Goal: Task Accomplishment & Management: Manage account settings

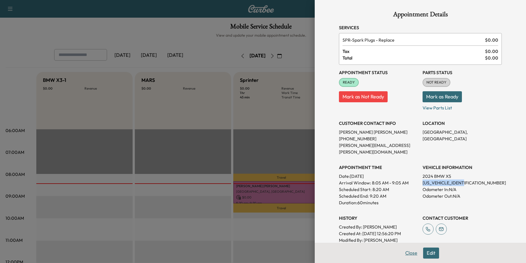
click at [407, 253] on button "Close" at bounding box center [411, 252] width 19 height 11
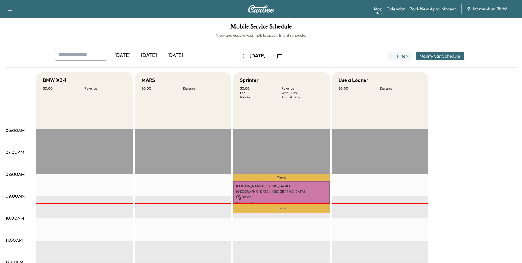
click at [434, 10] on link "Book New Appointment" at bounding box center [433, 9] width 47 height 7
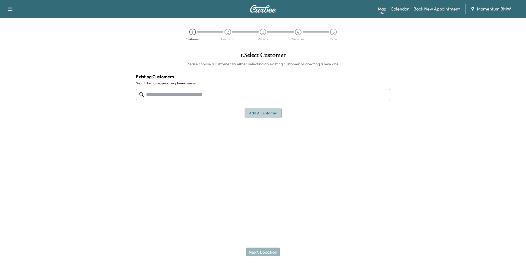
click at [268, 114] on button "Add a customer" at bounding box center [263, 113] width 37 height 10
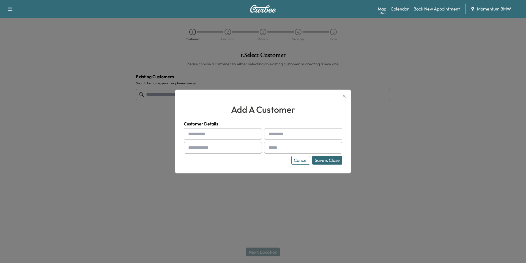
click at [190, 133] on div at bounding box center [189, 134] width 7 height 7
drag, startPoint x: 190, startPoint y: 133, endPoint x: 307, endPoint y: 134, distance: 117.3
click at [307, 134] on input "text" at bounding box center [303, 134] width 78 height 12
click at [192, 133] on div at bounding box center [189, 134] width 7 height 7
click at [192, 132] on div at bounding box center [189, 134] width 7 height 7
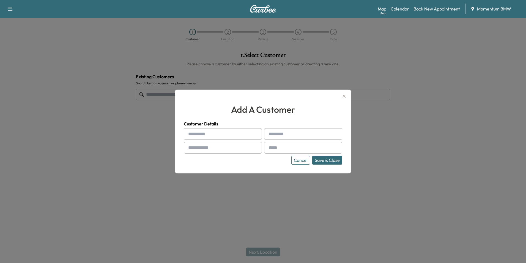
click at [193, 132] on input "text" at bounding box center [223, 134] width 78 height 12
paste input "*********"
type input "*********"
click at [288, 136] on input "text" at bounding box center [303, 134] width 78 height 12
paste input "*****"
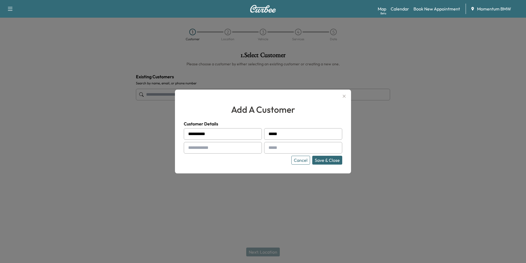
type input "*****"
click at [194, 149] on input "text" at bounding box center [223, 148] width 78 height 12
click at [281, 146] on input "text" at bounding box center [303, 148] width 78 height 12
drag, startPoint x: 279, startPoint y: 148, endPoint x: 190, endPoint y: 145, distance: 88.7
click at [190, 145] on div at bounding box center [189, 147] width 7 height 7
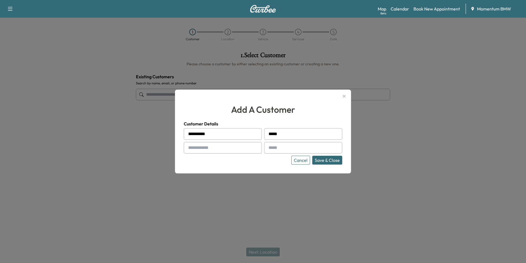
click at [191, 145] on div at bounding box center [189, 147] width 7 height 7
click at [204, 146] on input "text" at bounding box center [223, 148] width 78 height 12
paste input "**********"
type input "**********"
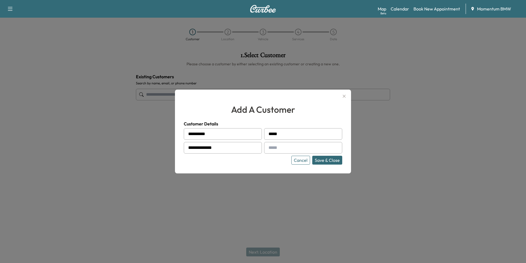
click at [279, 147] on input "text" at bounding box center [303, 148] width 78 height 12
click at [269, 146] on div at bounding box center [270, 147] width 7 height 7
click at [274, 146] on input "text" at bounding box center [303, 148] width 78 height 12
paste input "**********"
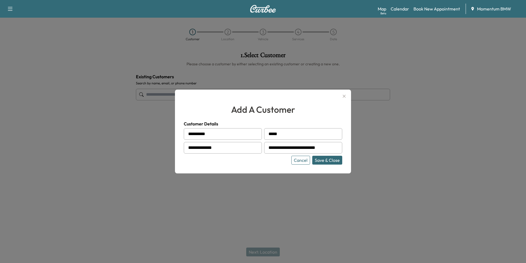
type input "**********"
click at [324, 162] on button "Save & Close" at bounding box center [327, 160] width 30 height 9
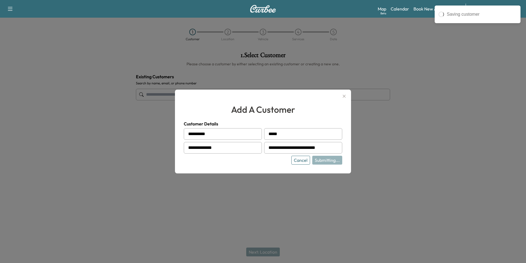
type input "**********"
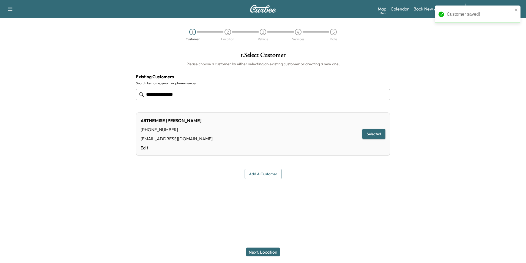
click at [271, 252] on button "Next: Location" at bounding box center [263, 251] width 34 height 9
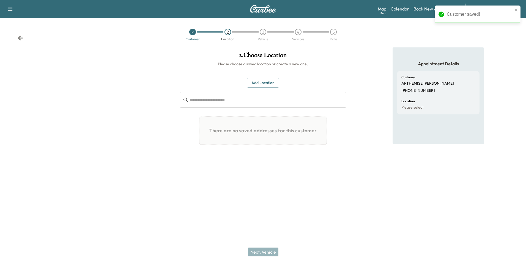
click at [260, 83] on button "Add Location" at bounding box center [263, 83] width 32 height 10
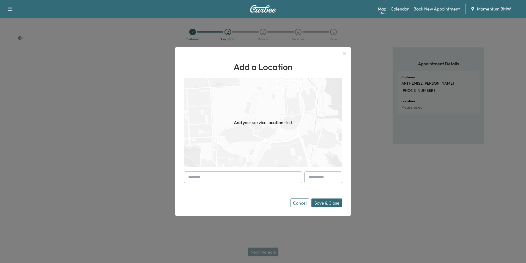
click at [195, 177] on input "text" at bounding box center [243, 177] width 118 height 12
paste input "**********"
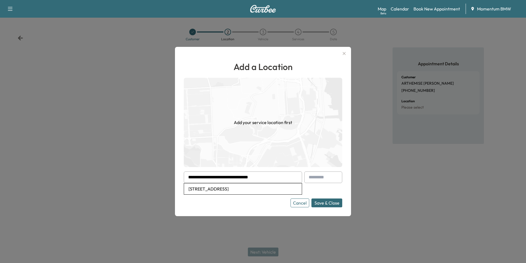
click at [260, 186] on li "[STREET_ADDRESS]" at bounding box center [243, 188] width 118 height 11
type input "**********"
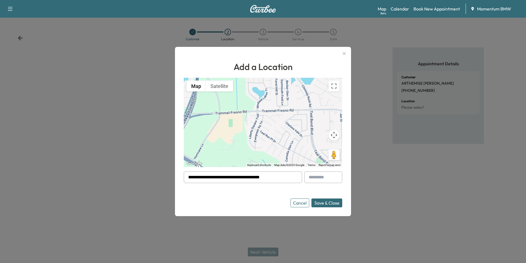
click at [319, 203] on button "Save & Close" at bounding box center [327, 202] width 31 height 9
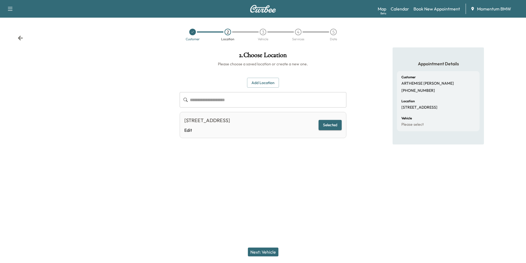
click at [264, 249] on button "Next: Vehicle" at bounding box center [263, 251] width 31 height 9
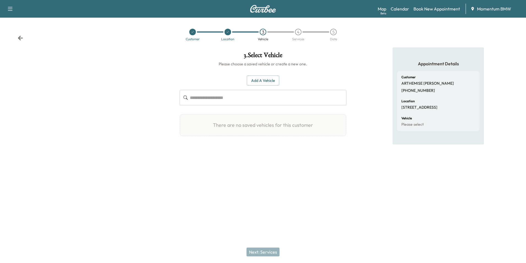
click at [266, 80] on button "Add a Vehicle" at bounding box center [263, 80] width 32 height 10
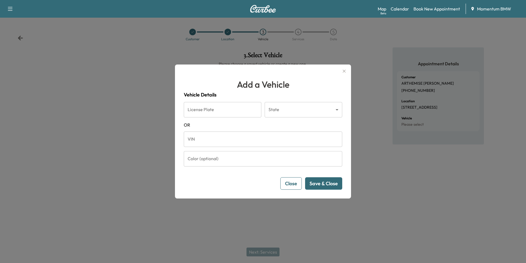
click at [190, 137] on input "VIN" at bounding box center [263, 138] width 159 height 15
paste input "**********"
type input "**********"
click at [323, 179] on button "Save & Close" at bounding box center [323, 183] width 37 height 12
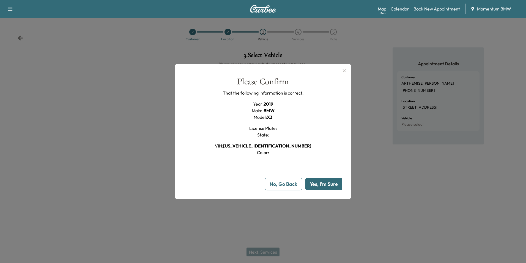
click at [320, 183] on button "Yes, I'm Sure" at bounding box center [324, 184] width 37 height 12
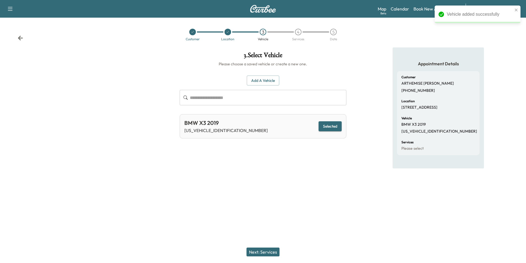
click at [260, 251] on button "Next: Services" at bounding box center [263, 251] width 33 height 9
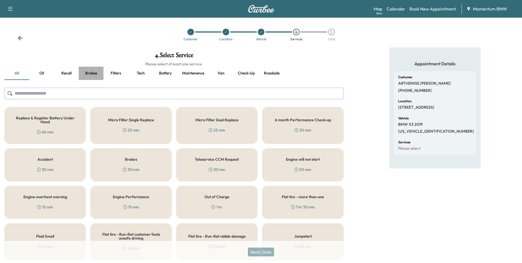
click at [93, 74] on button "Brakes" at bounding box center [91, 73] width 25 height 13
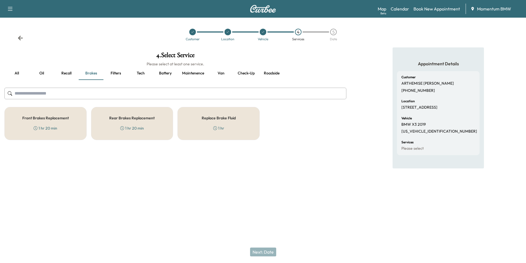
click at [238, 125] on div "Replace Brake Fluid 1 hr" at bounding box center [219, 123] width 82 height 33
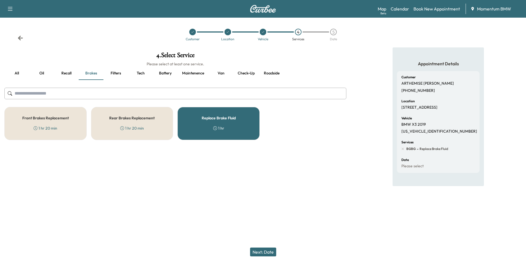
click at [267, 252] on button "Next: Date" at bounding box center [263, 251] width 26 height 9
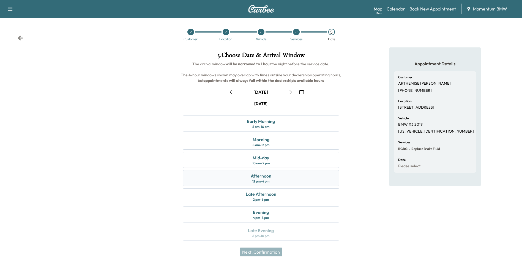
click at [267, 178] on div "Afternoon" at bounding box center [261, 175] width 21 height 7
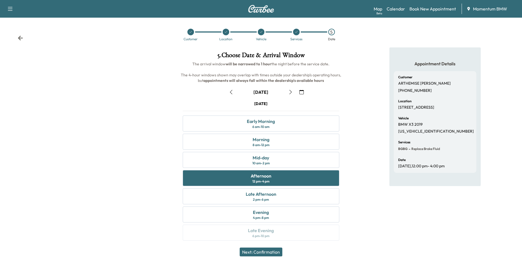
click at [263, 249] on button "Next: Confirmation" at bounding box center [261, 251] width 43 height 9
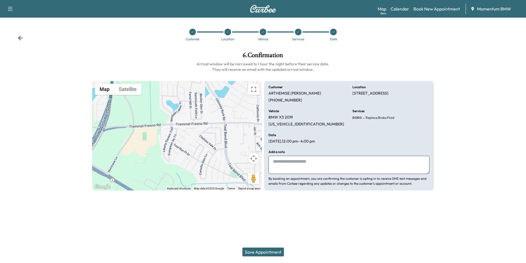
click at [283, 166] on textarea at bounding box center [349, 165] width 161 height 18
type textarea "***"
click at [264, 251] on button "Save Appointment" at bounding box center [264, 251] width 42 height 9
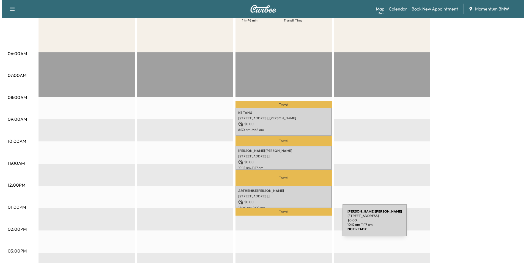
scroll to position [83, 0]
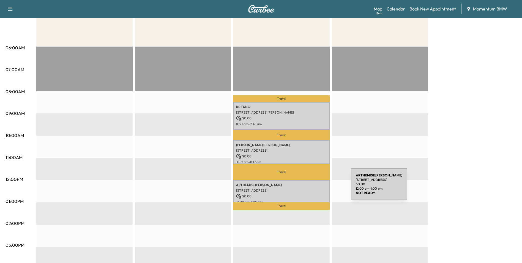
click at [310, 188] on p "[STREET_ADDRESS]" at bounding box center [281, 190] width 91 height 4
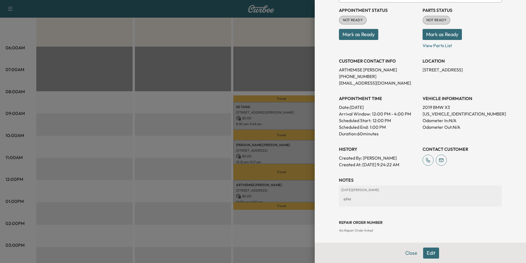
scroll to position [63, 0]
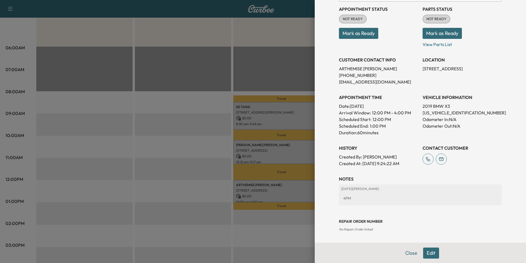
click at [429, 254] on button "Edit" at bounding box center [431, 252] width 16 height 11
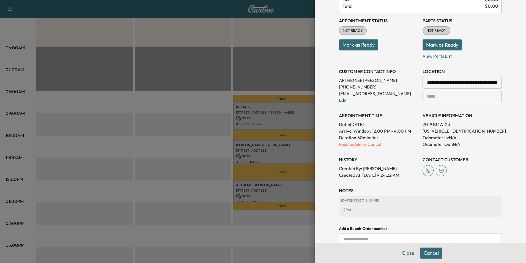
click at [368, 143] on p "Reschedule or Cancel" at bounding box center [378, 144] width 79 height 7
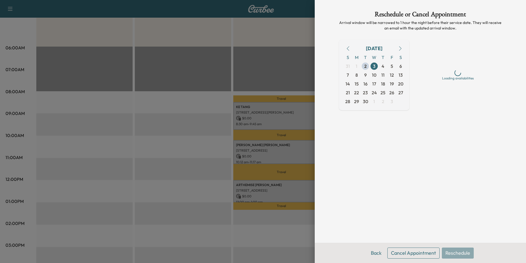
scroll to position [0, 0]
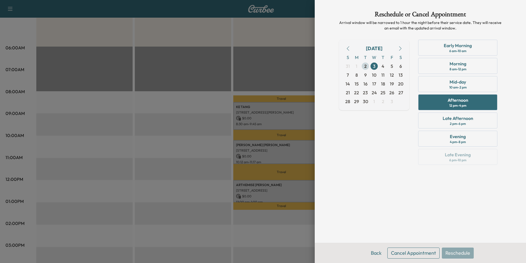
click at [364, 64] on span "2" at bounding box center [365, 66] width 9 height 9
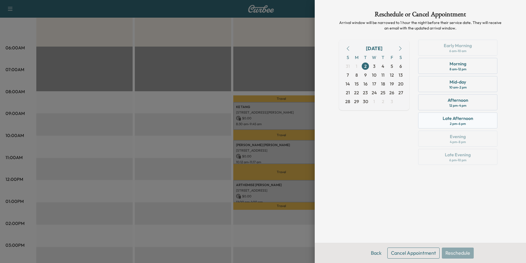
click at [456, 118] on div "Late Afternoon" at bounding box center [458, 118] width 31 height 7
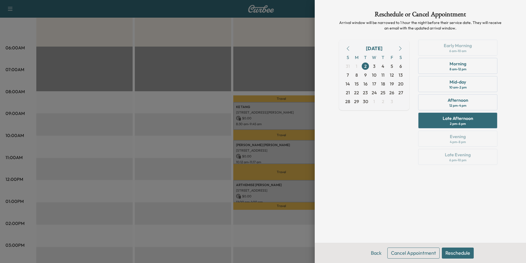
click at [455, 252] on button "Reschedule" at bounding box center [458, 252] width 32 height 11
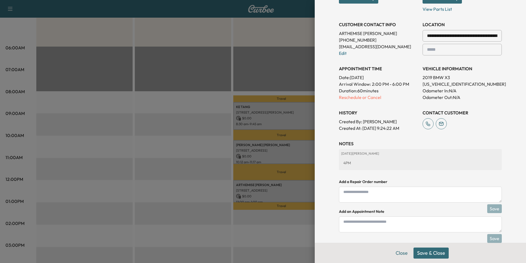
click at [428, 254] on button "Save & Close" at bounding box center [431, 252] width 35 height 11
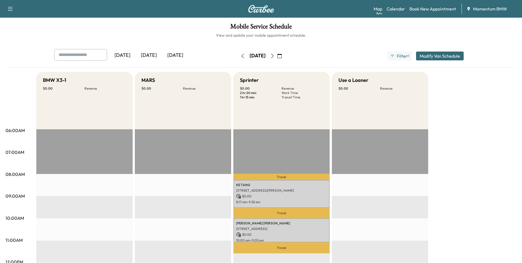
click at [241, 55] on icon "button" at bounding box center [243, 56] width 4 height 4
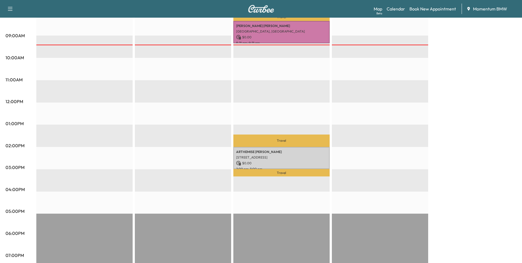
scroll to position [165, 0]
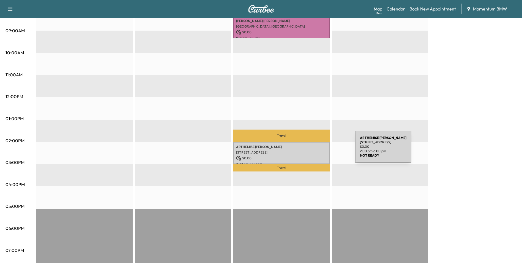
click at [314, 150] on p "[STREET_ADDRESS]" at bounding box center [281, 152] width 91 height 4
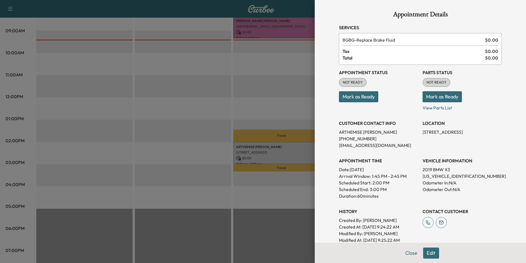
click at [354, 95] on button "Mark as Ready" at bounding box center [358, 96] width 39 height 11
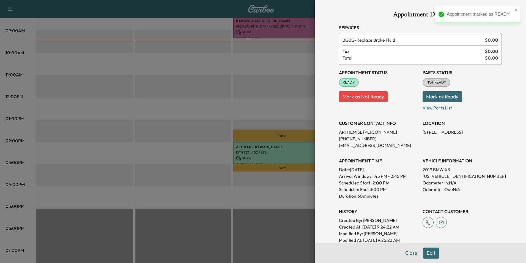
click at [436, 175] on p "[US_VEHICLE_IDENTIFICATION_NUMBER]" at bounding box center [462, 176] width 79 height 7
copy p "[US_VEHICLE_IDENTIFICATION_NUMBER]"
click at [408, 254] on button "Close" at bounding box center [411, 252] width 19 height 11
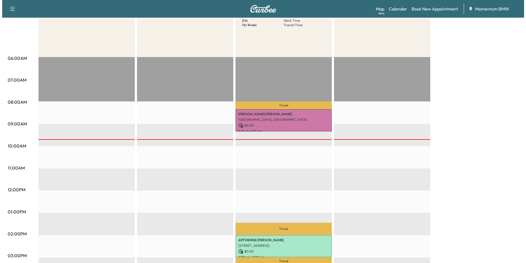
scroll to position [145, 0]
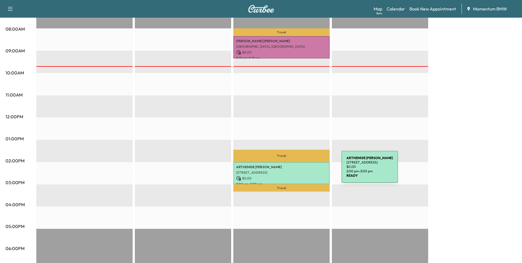
click at [300, 170] on p "[STREET_ADDRESS]" at bounding box center [281, 172] width 91 height 4
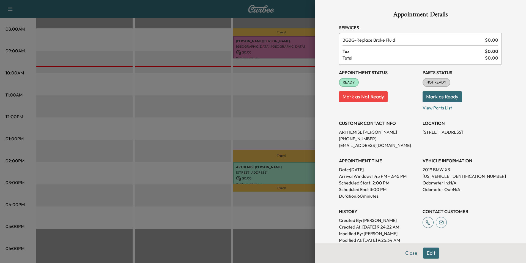
click at [430, 175] on p "[US_VEHICLE_IDENTIFICATION_NUMBER]" at bounding box center [462, 176] width 79 height 7
copy p "[US_VEHICLE_IDENTIFICATION_NUMBER]"
